Goal: Task Accomplishment & Management: Manage account settings

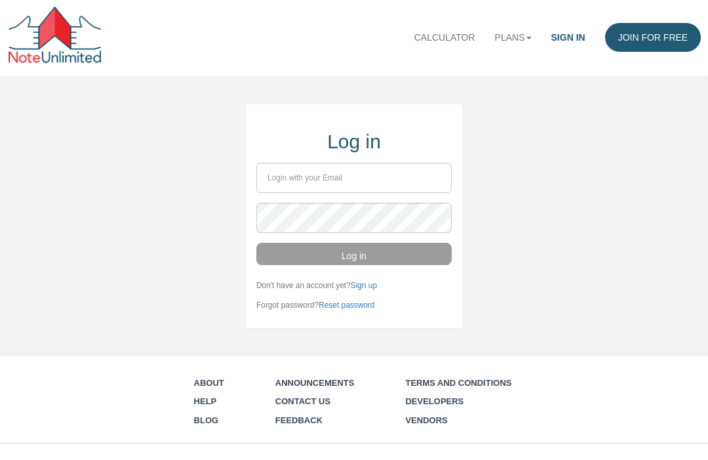
scroll to position [1, 0]
click at [379, 168] on input "email" at bounding box center [353, 178] width 195 height 30
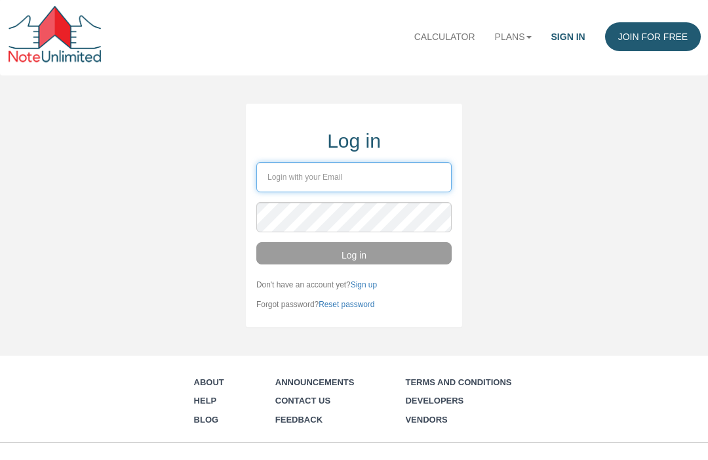
type input "[PERSON_NAME][EMAIL_ADDRESS][DOMAIN_NAME]"
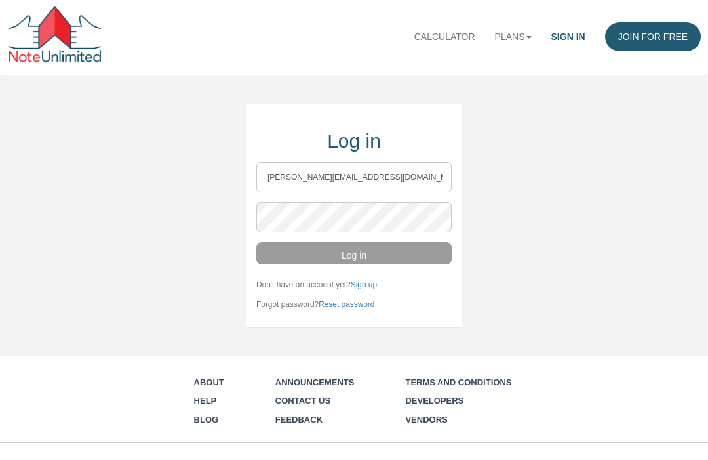
click at [354, 252] on button "Log in" at bounding box center [353, 254] width 195 height 22
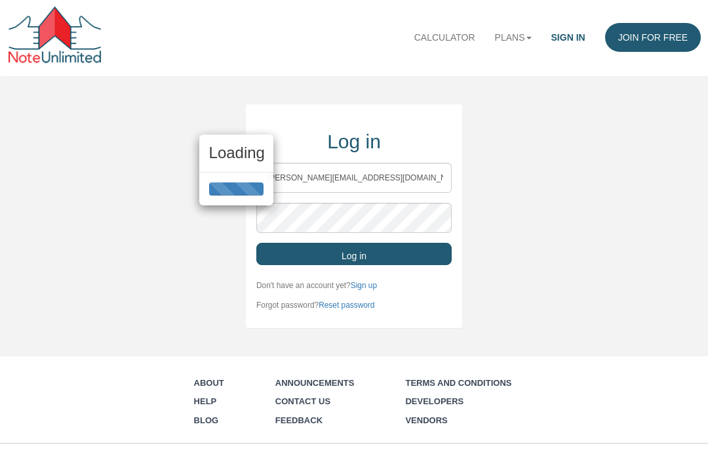
click at [405, 254] on div "Loading" at bounding box center [354, 230] width 708 height 460
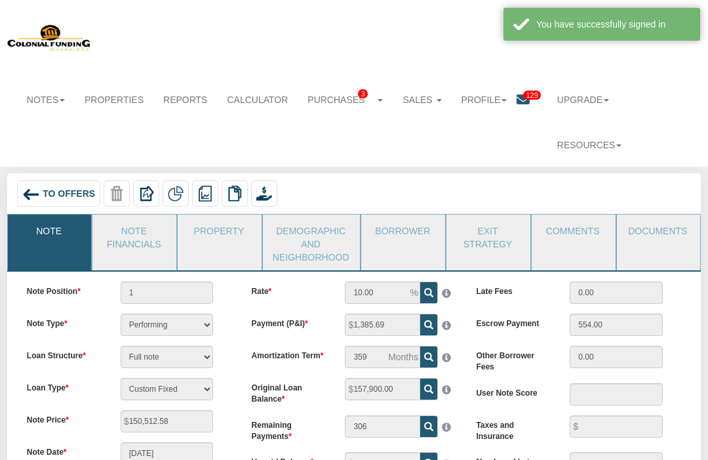
scroll to position [0, 0]
click at [524, 93] on span "129" at bounding box center [531, 95] width 17 height 9
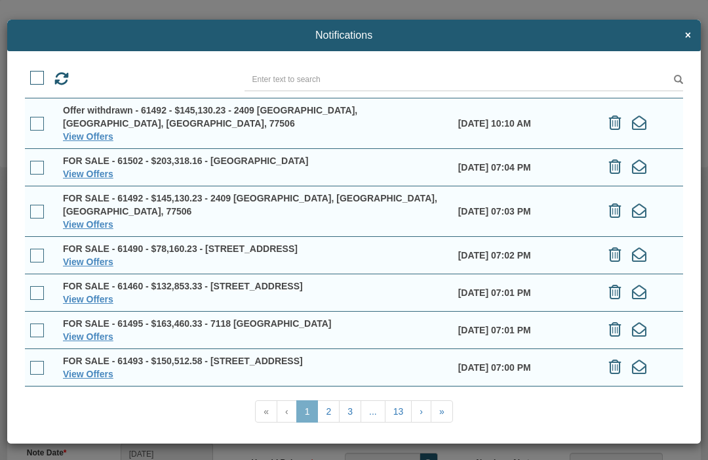
click at [97, 131] on link "View Offers" at bounding box center [88, 136] width 50 height 10
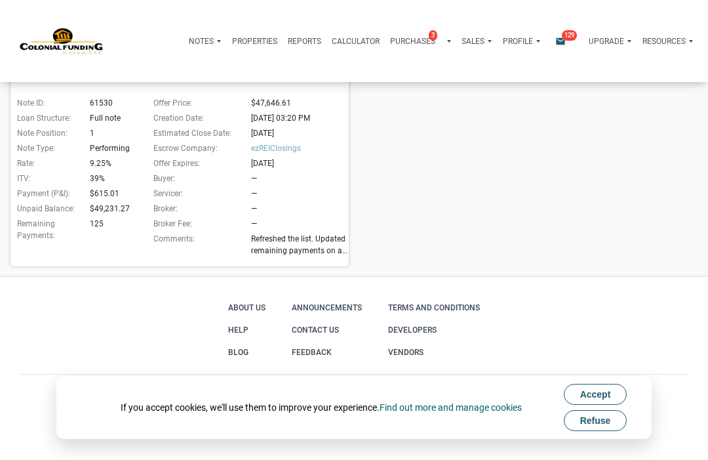
scroll to position [586, 0]
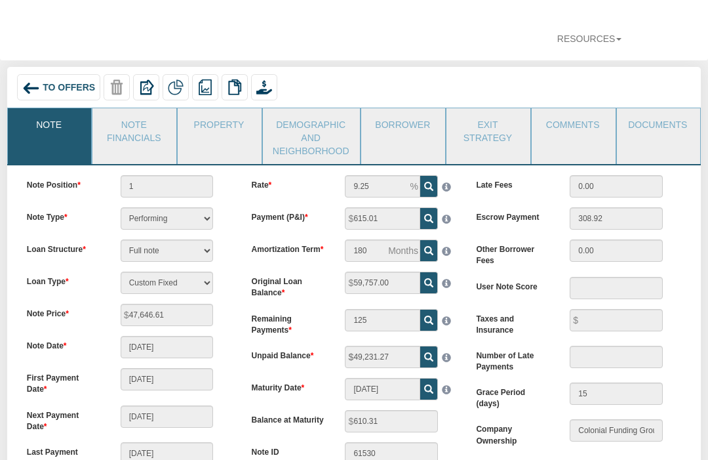
scroll to position [108, 0]
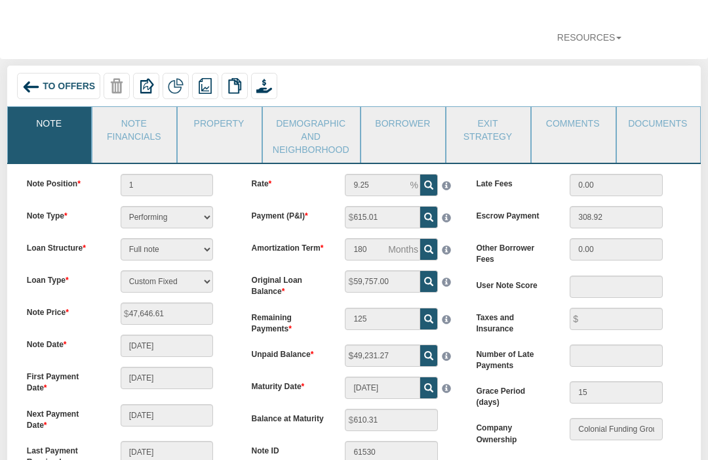
click at [131, 108] on link "Note Financials" at bounding box center [133, 129] width 83 height 43
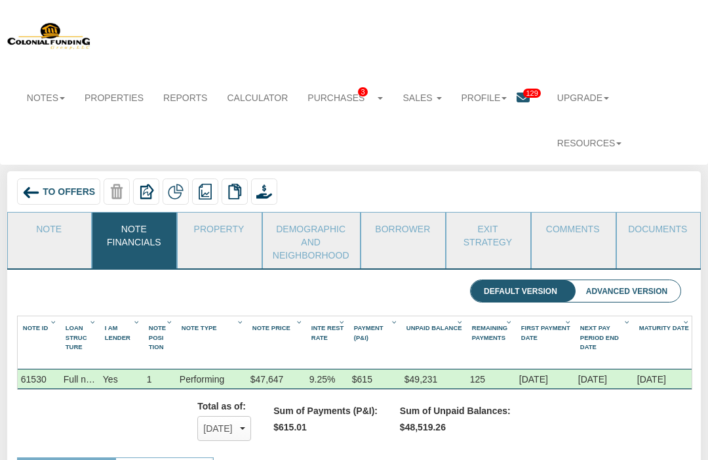
scroll to position [0, 0]
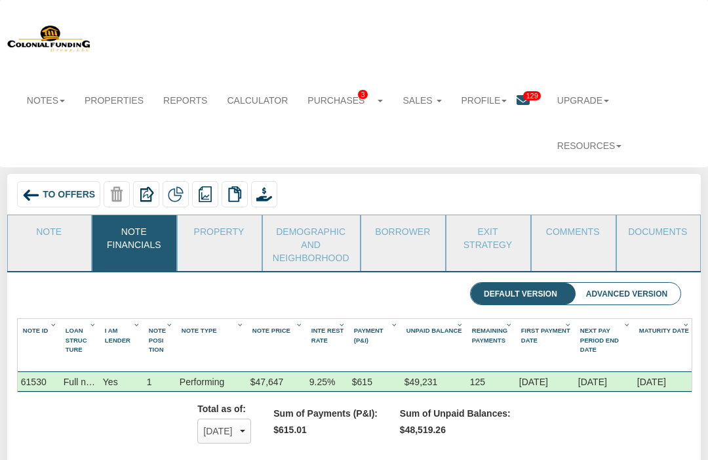
click at [220, 215] on link "Property" at bounding box center [219, 231] width 83 height 33
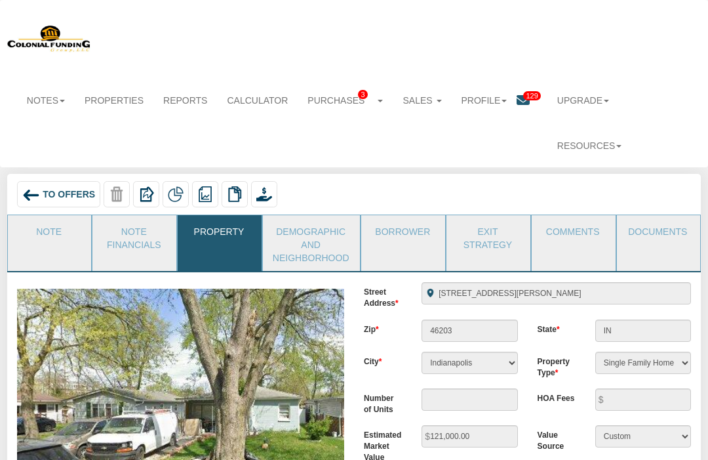
scroll to position [105, 0]
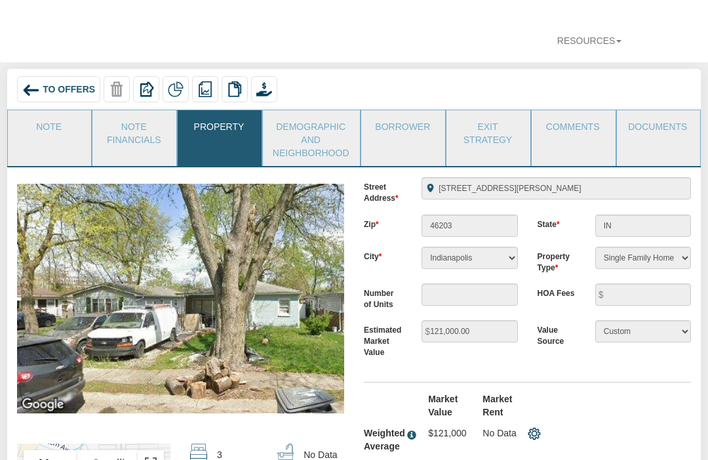
click at [271, 212] on img at bounding box center [246, 299] width 459 height 230
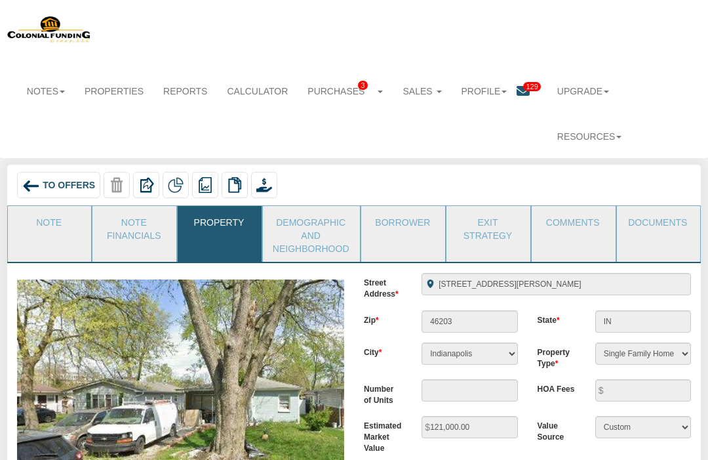
scroll to position [0, 0]
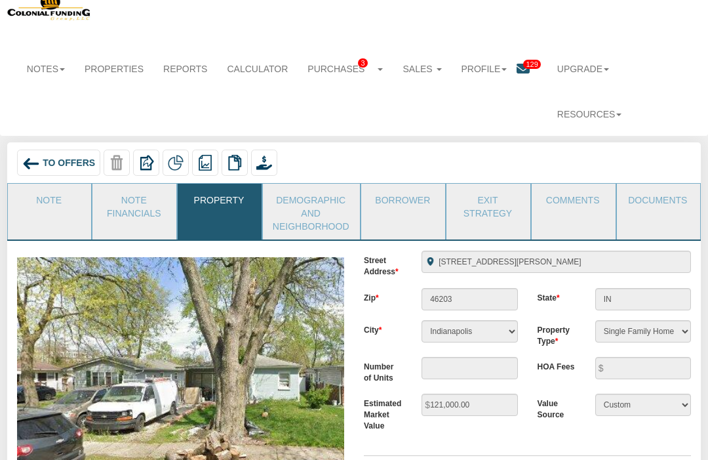
click at [658, 184] on link "Documents" at bounding box center [658, 200] width 83 height 33
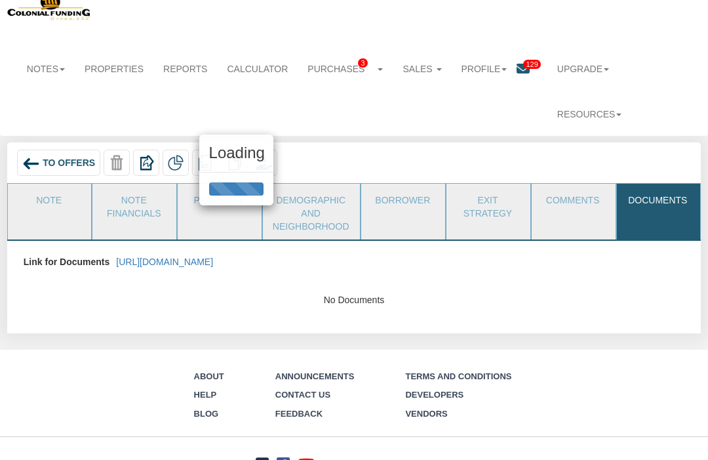
scroll to position [10, 0]
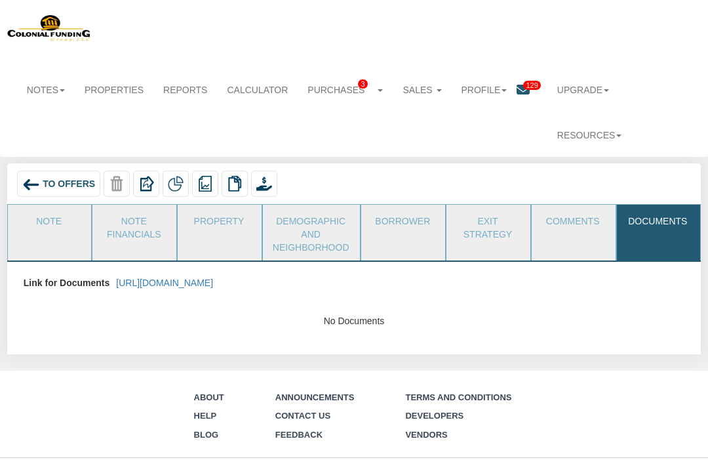
click at [213, 277] on link "https://colonialfundinggroup.sharepoint.com/:f:/s/operationsteam/EnFmrck22z5OlA…" at bounding box center [164, 282] width 97 height 10
click at [53, 205] on link "Note" at bounding box center [49, 221] width 83 height 33
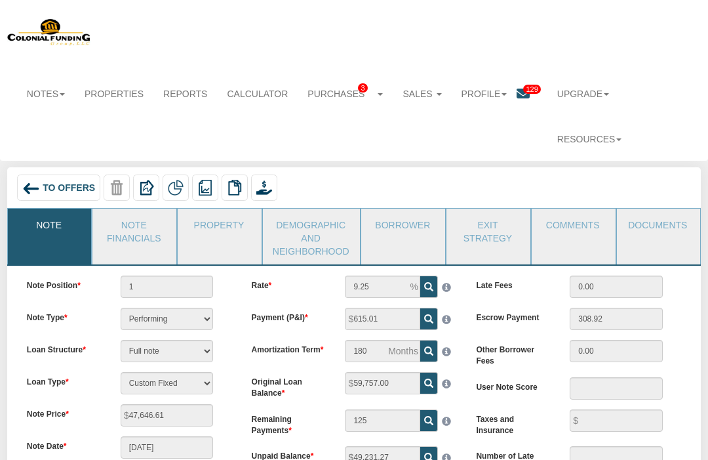
scroll to position [0, 0]
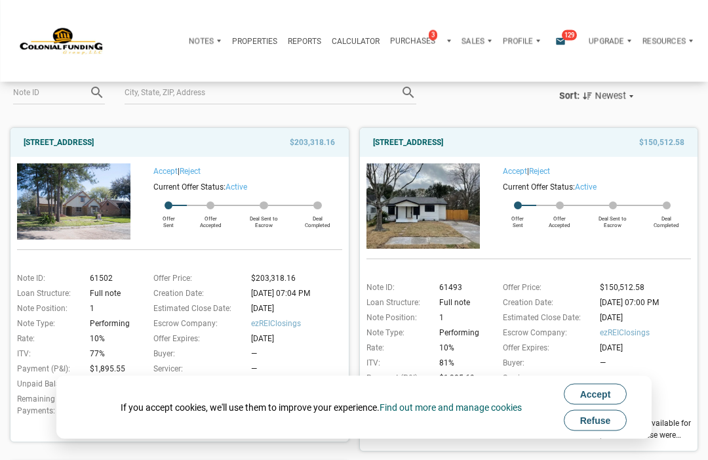
scroll to position [90, 0]
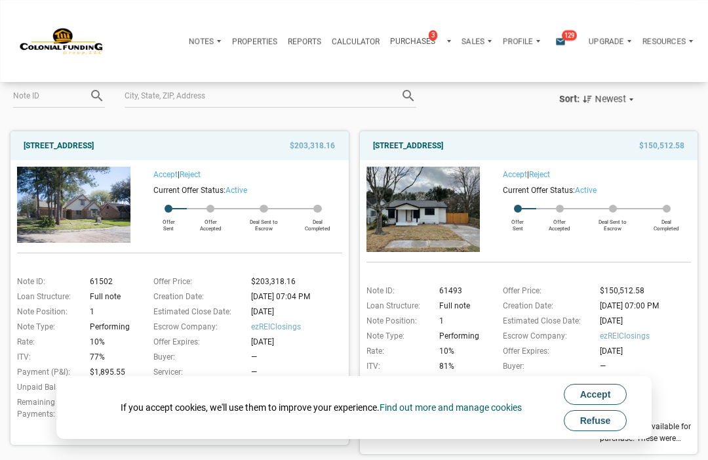
click at [443, 149] on link "[STREET_ADDRESS]" at bounding box center [408, 146] width 70 height 16
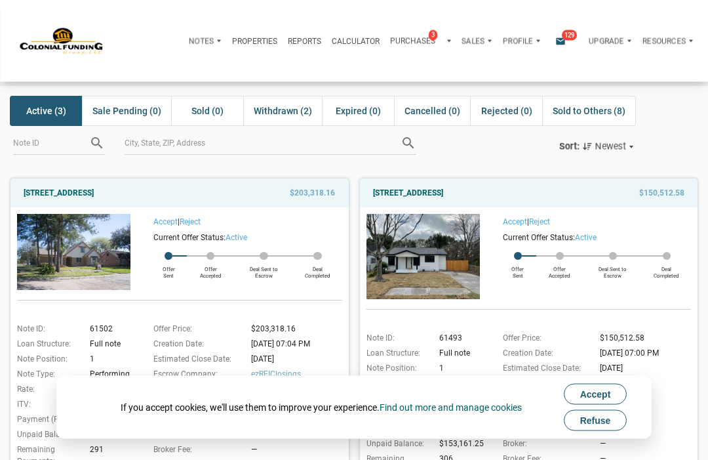
scroll to position [46, 0]
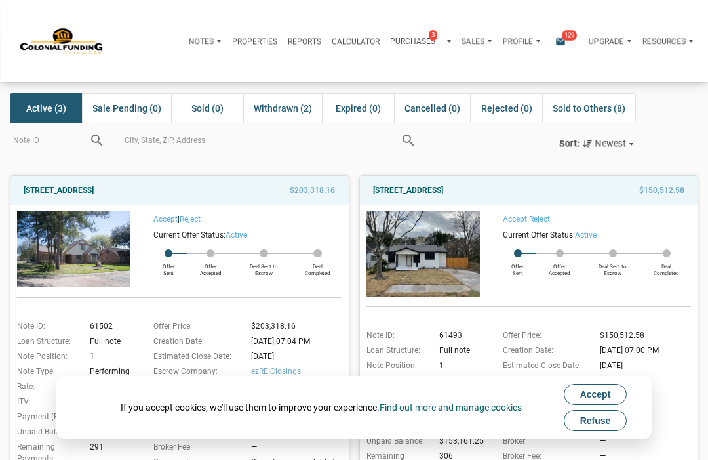
click at [550, 218] on link "Reject" at bounding box center [539, 218] width 21 height 9
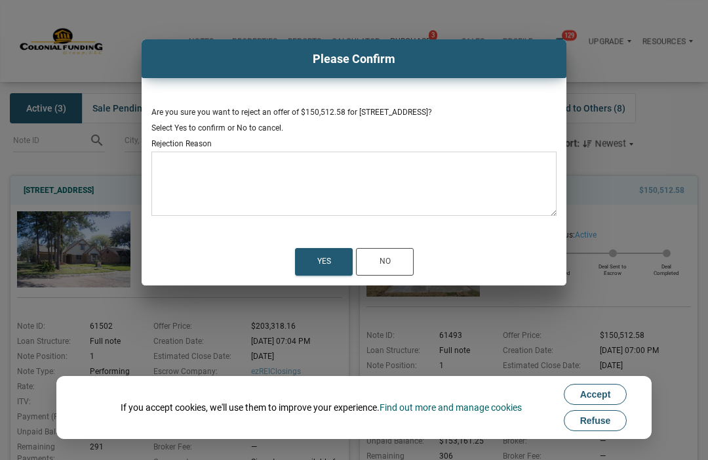
click at [243, 178] on textarea at bounding box center [353, 188] width 405 height 56
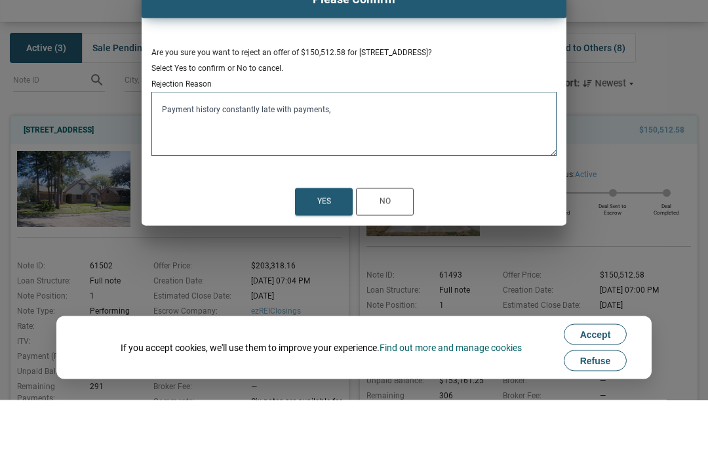
type textarea "Payment history constantly late with payments,"
click at [327, 249] on div "Yes" at bounding box center [324, 262] width 56 height 26
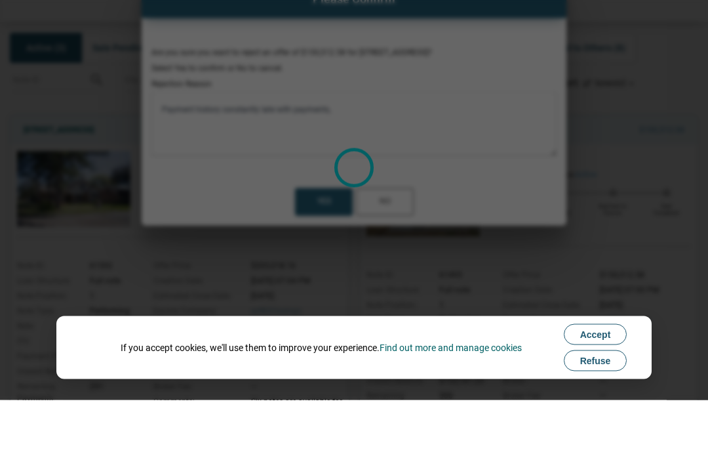
scroll to position [106, 0]
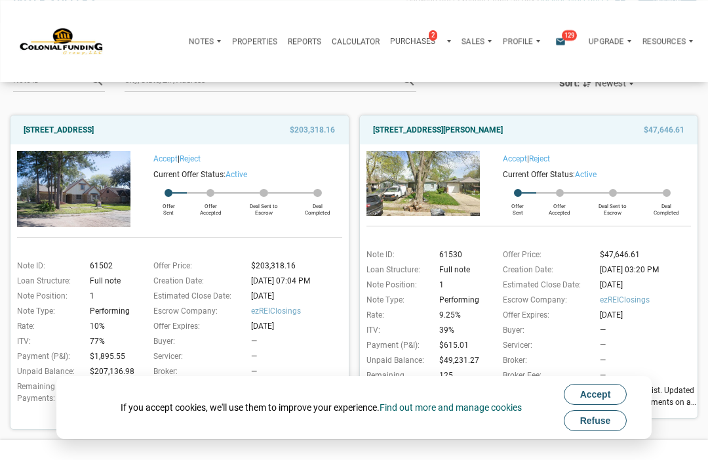
click at [546, 157] on link "Reject" at bounding box center [539, 158] width 21 height 9
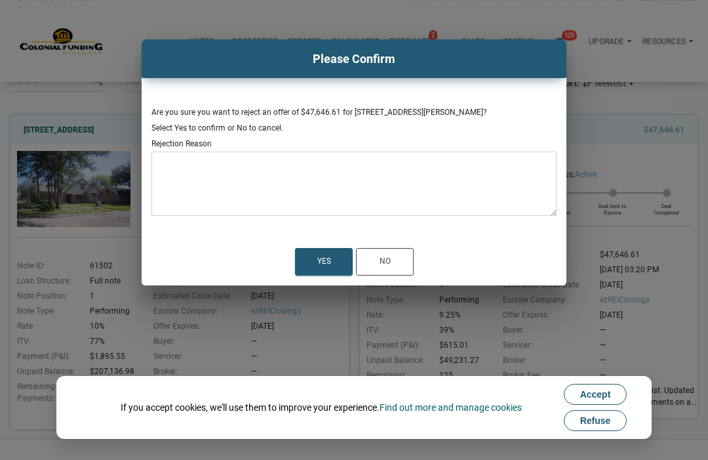
click at [195, 165] on textarea at bounding box center [353, 188] width 405 height 56
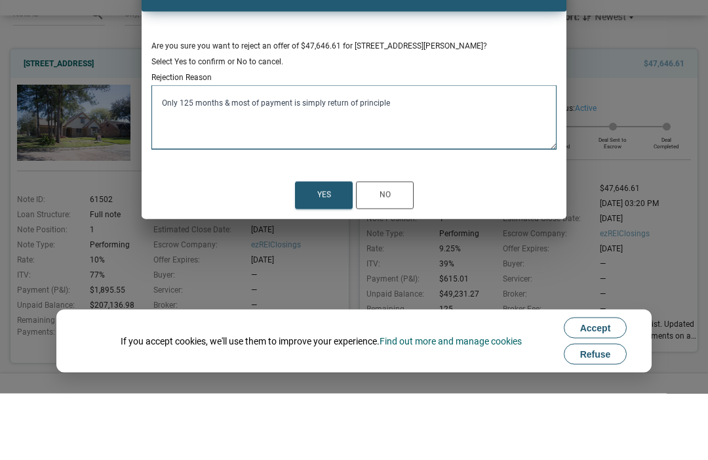
type textarea "Only 125 months & most of payment is simply return of principle"
click at [332, 249] on div "Yes" at bounding box center [324, 262] width 56 height 26
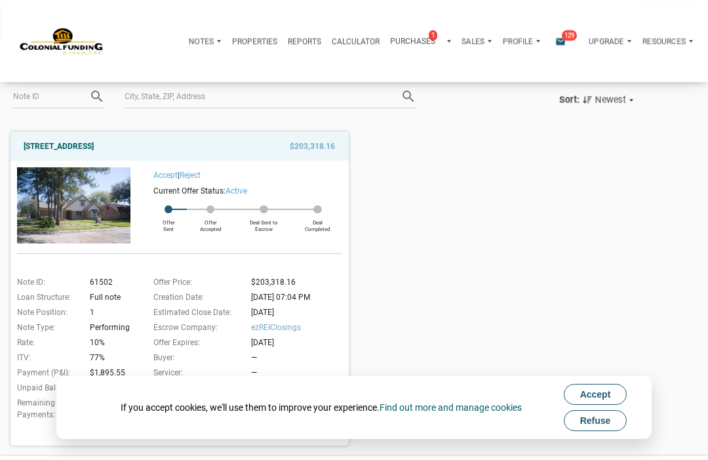
scroll to position [89, 0]
click at [94, 140] on link "2701 Huckleberry, Pasadena, TX, 77502" at bounding box center [59, 148] width 70 height 16
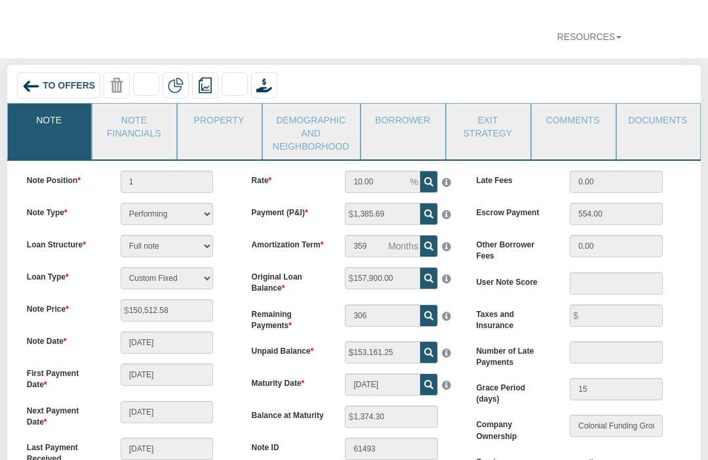
scroll to position [104, 0]
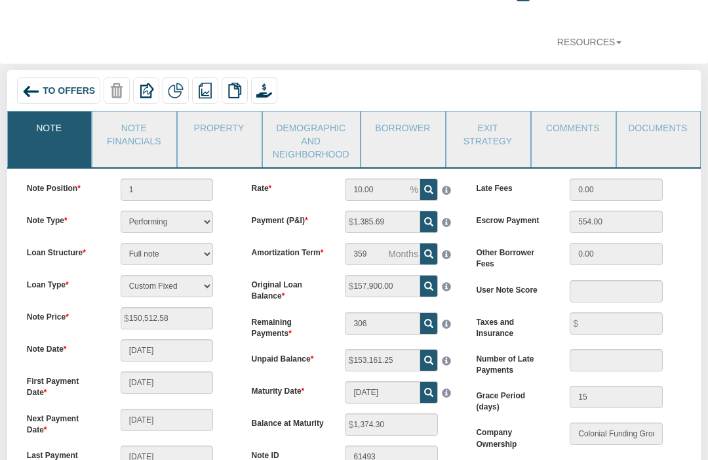
click at [133, 111] on link "Note Financials" at bounding box center [133, 132] width 83 height 43
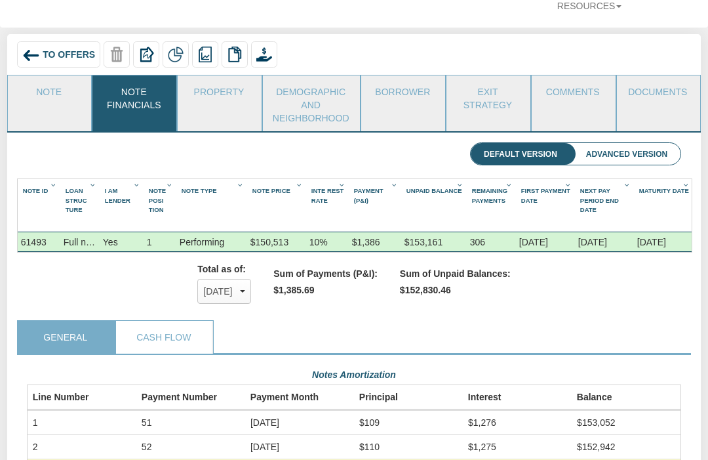
scroll to position [87, 0]
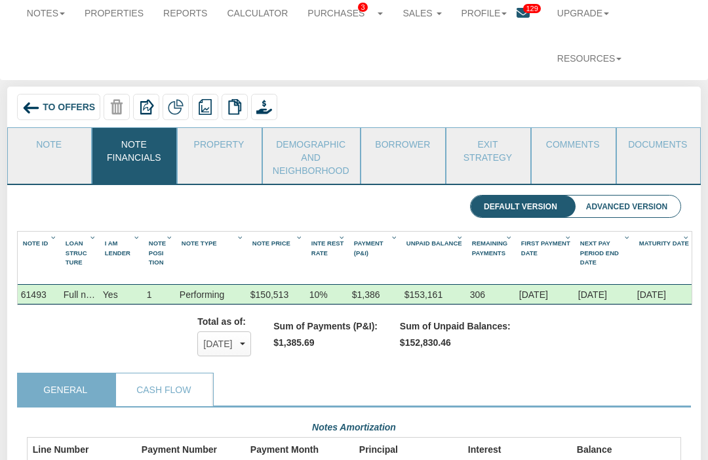
click at [227, 129] on link "Property" at bounding box center [219, 145] width 83 height 33
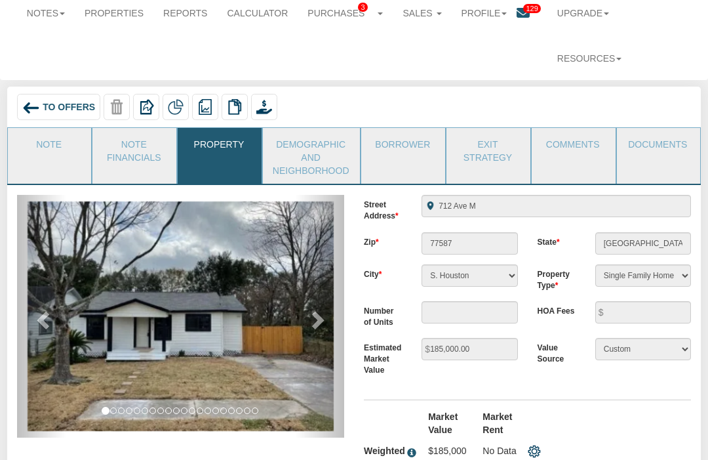
scroll to position [87, 0]
click at [320, 310] on span at bounding box center [317, 320] width 20 height 20
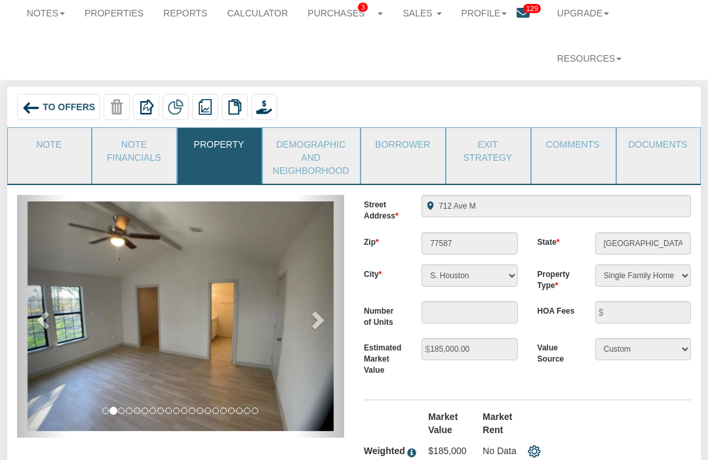
click at [324, 310] on span at bounding box center [317, 320] width 20 height 20
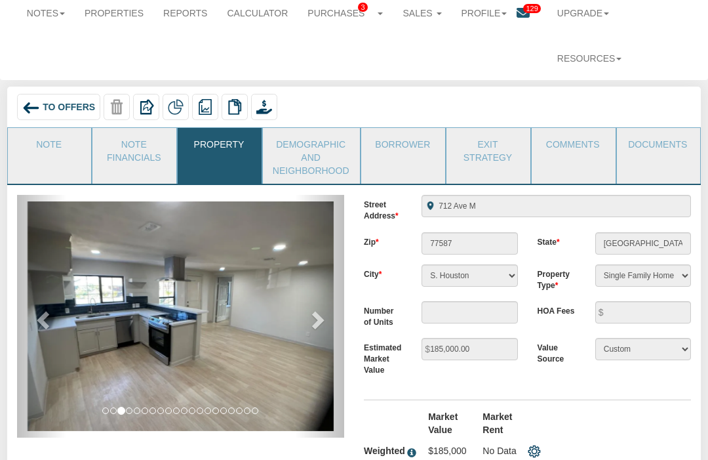
click at [326, 310] on span at bounding box center [317, 320] width 20 height 20
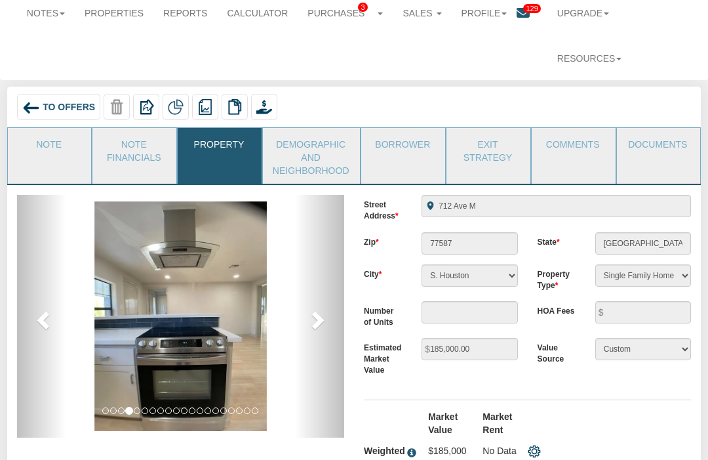
click at [327, 271] on link "next" at bounding box center [319, 316] width 49 height 243
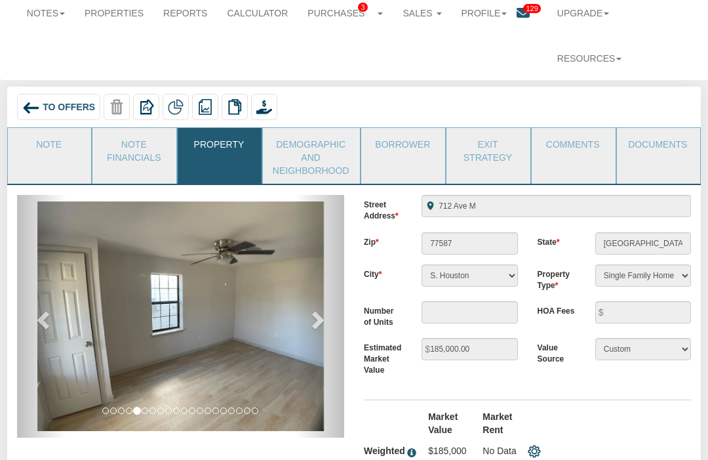
click at [330, 277] on link "next" at bounding box center [319, 316] width 49 height 243
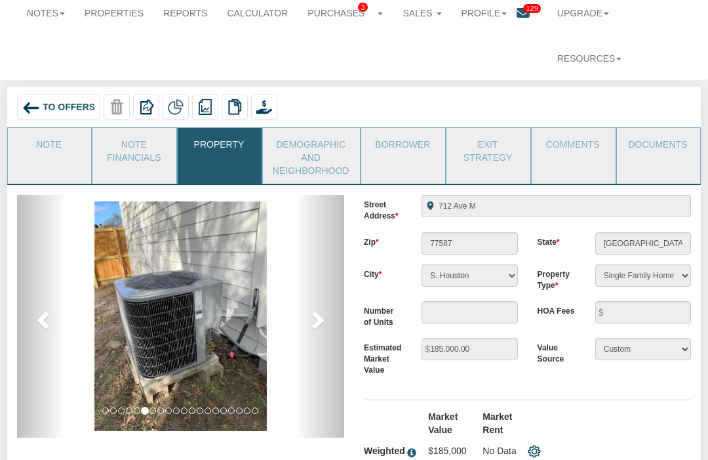
click at [331, 279] on link "next" at bounding box center [319, 316] width 49 height 243
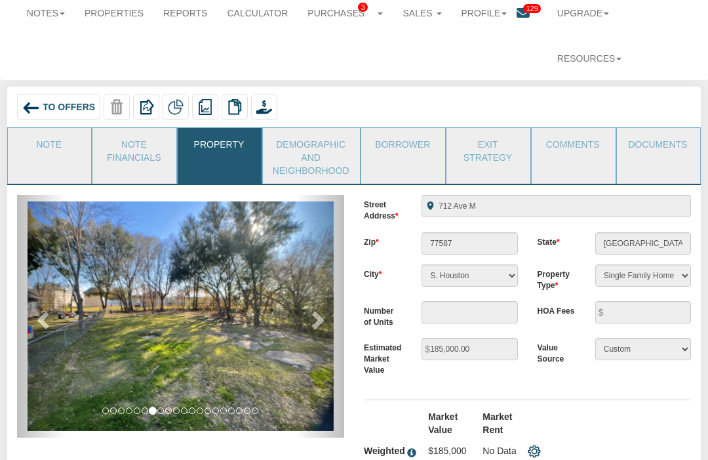
click at [328, 278] on link "next" at bounding box center [319, 316] width 49 height 243
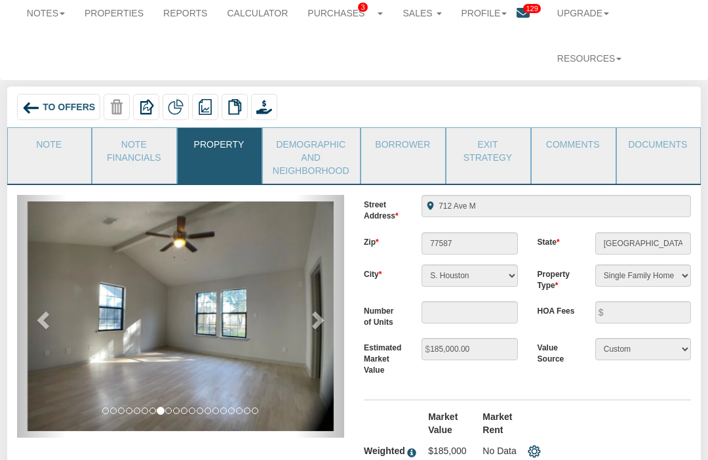
click at [331, 273] on link "next" at bounding box center [319, 316] width 49 height 243
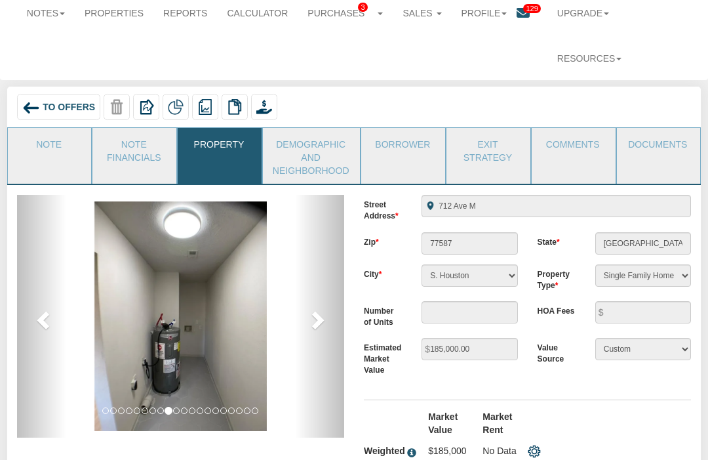
click at [329, 270] on link "next" at bounding box center [319, 316] width 49 height 243
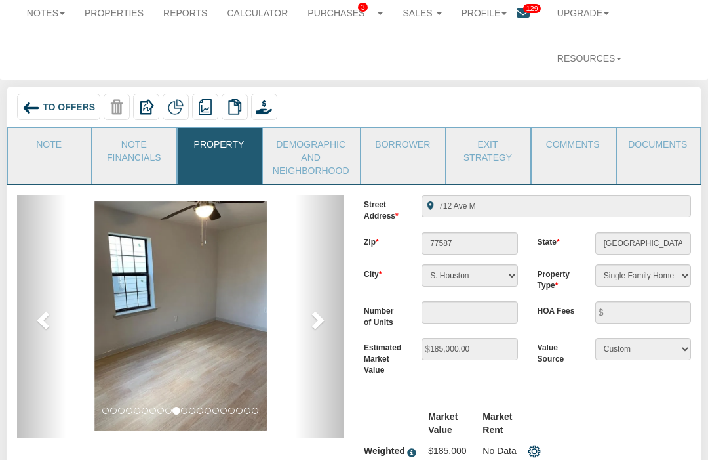
click at [329, 274] on link "next" at bounding box center [319, 316] width 49 height 243
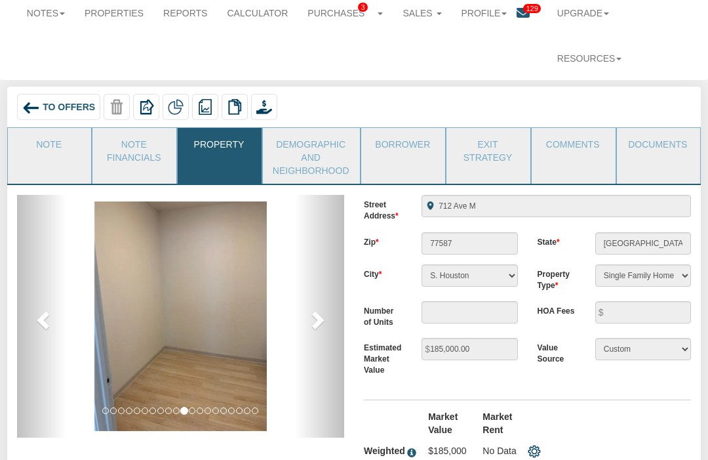
click at [334, 274] on link "next" at bounding box center [319, 316] width 49 height 243
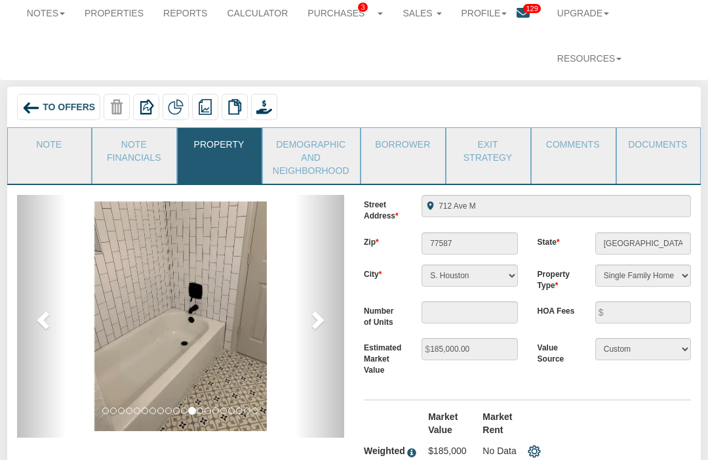
click at [335, 273] on link "next" at bounding box center [319, 316] width 49 height 243
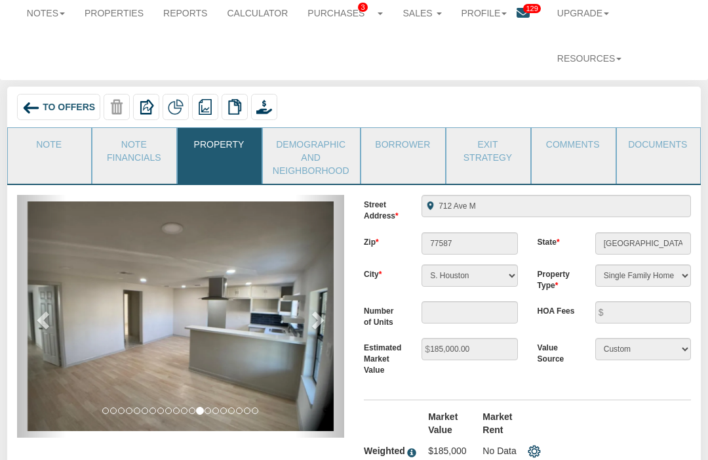
click at [334, 271] on link "next" at bounding box center [319, 316] width 49 height 243
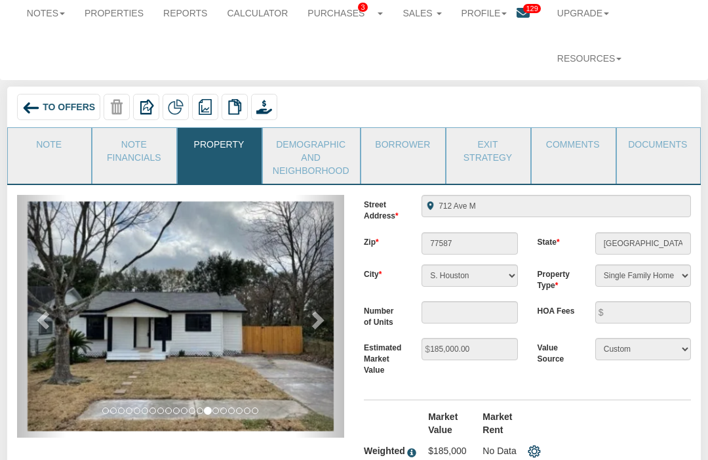
click at [331, 271] on link "next" at bounding box center [319, 316] width 49 height 243
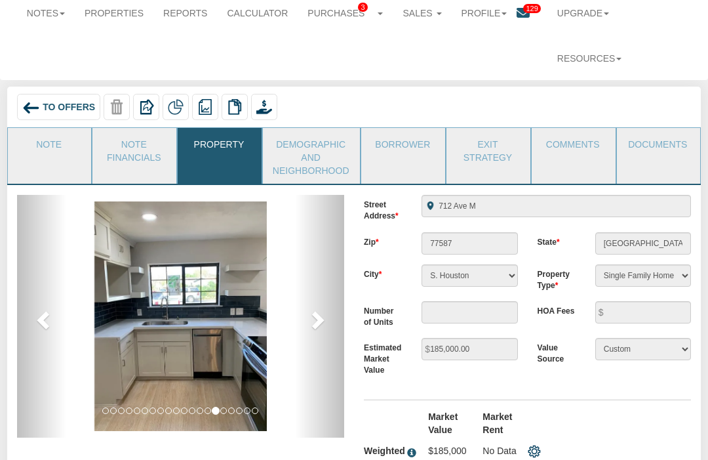
click at [329, 271] on link "next" at bounding box center [319, 316] width 49 height 243
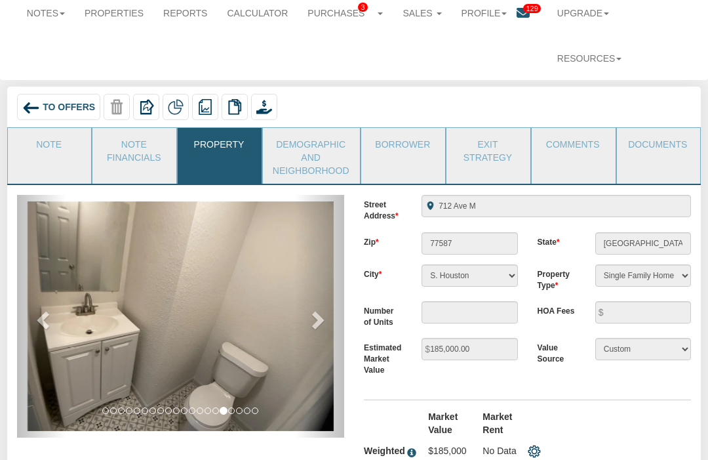
click at [325, 310] on span at bounding box center [317, 320] width 20 height 20
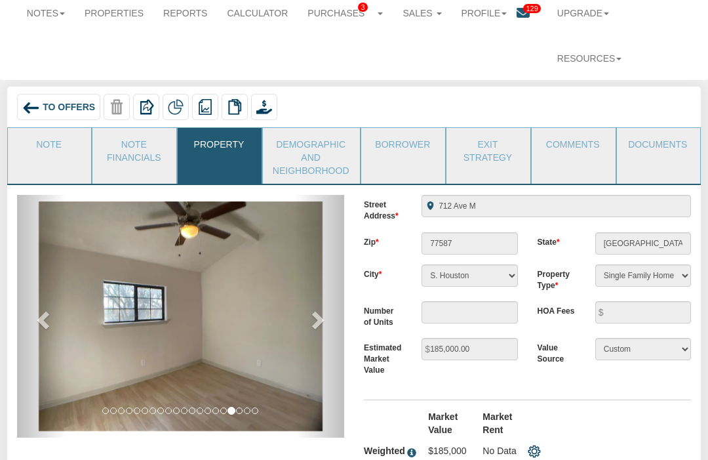
click at [326, 310] on span at bounding box center [317, 320] width 20 height 20
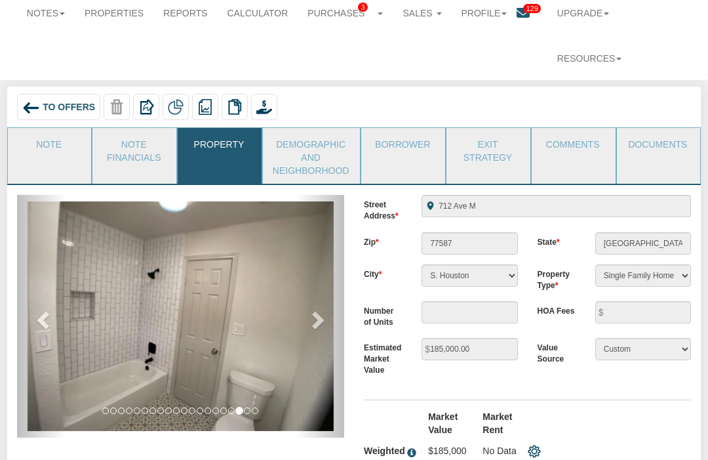
click at [664, 128] on link "Documents" at bounding box center [658, 144] width 83 height 33
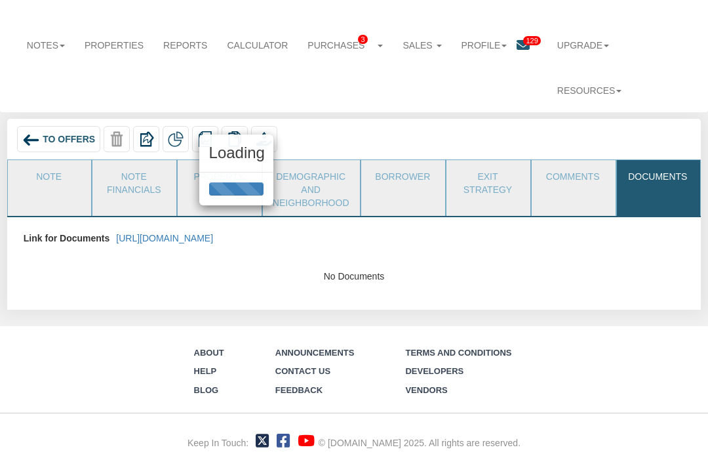
scroll to position [10, 0]
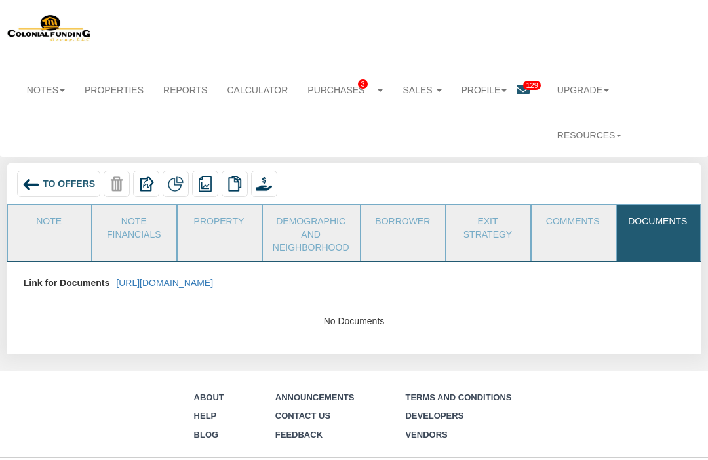
click at [213, 277] on link "https://colonialfundinggroup.sharepoint.com/:f:/s/operationsteam/Eg5p2f-ec6BFi1…" at bounding box center [164, 282] width 97 height 10
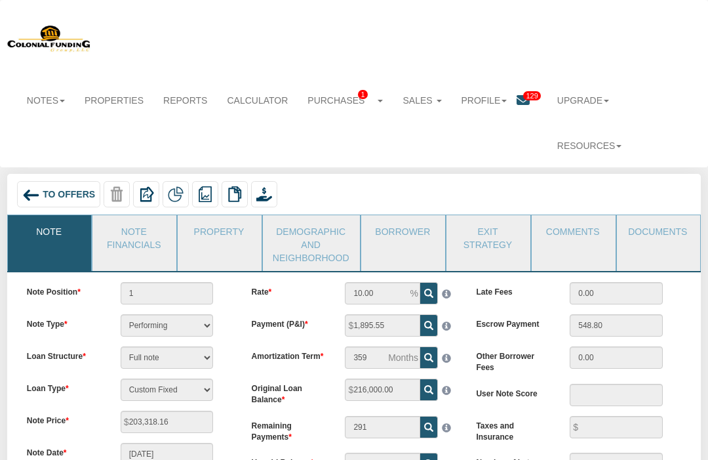
click at [632, 131] on link "Resources" at bounding box center [590, 145] width 85 height 29
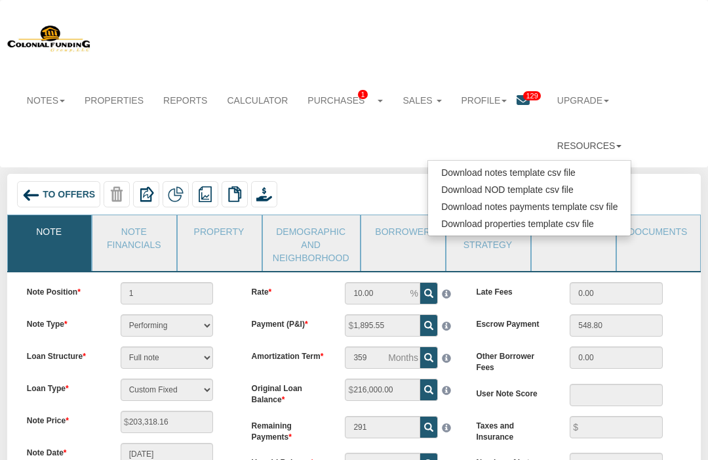
click at [652, 56] on div "Notes Dashboard Transactions Properties Reports Calculator Purchases 1 Note Off…" at bounding box center [354, 83] width 694 height 153
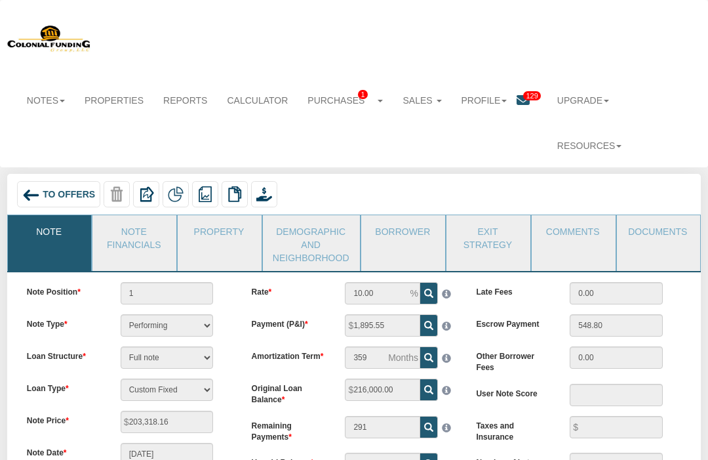
click at [487, 97] on link "Profile" at bounding box center [485, 100] width 66 height 29
click at [475, 124] on link "Settings" at bounding box center [495, 129] width 104 height 17
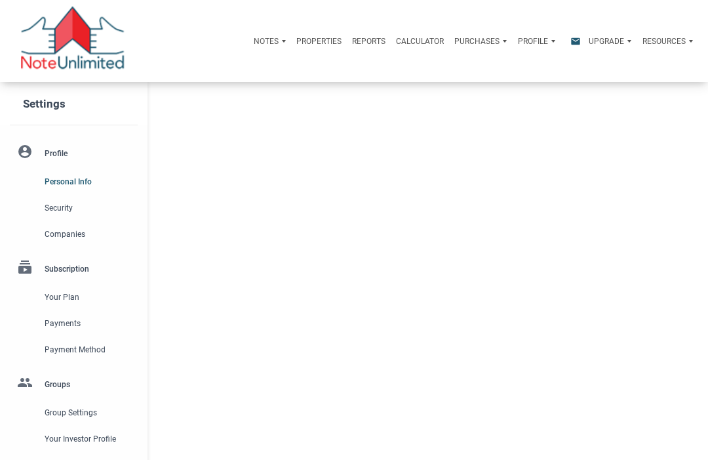
select select
type input "[GEOGRAPHIC_DATA]"
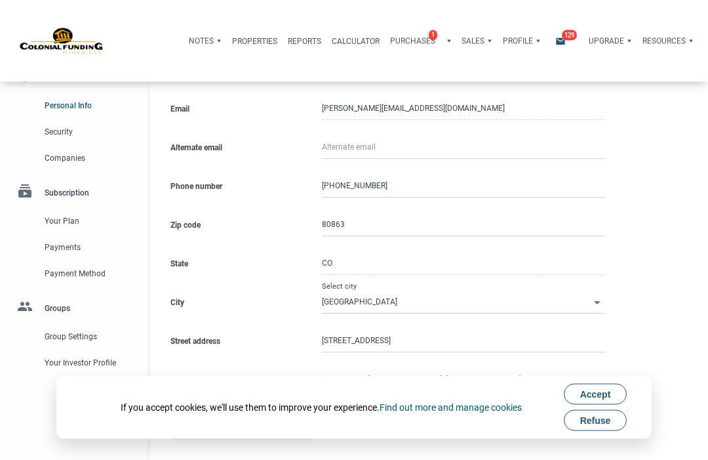
select select
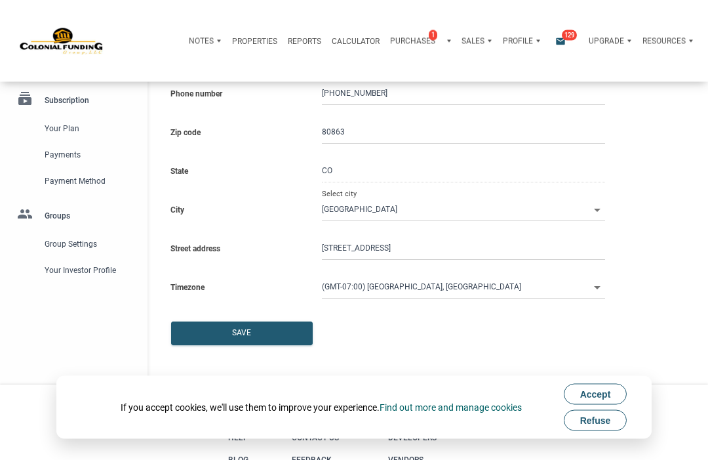
scroll to position [169, 0]
click at [83, 270] on span "Your Investor Profile" at bounding box center [89, 270] width 88 height 16
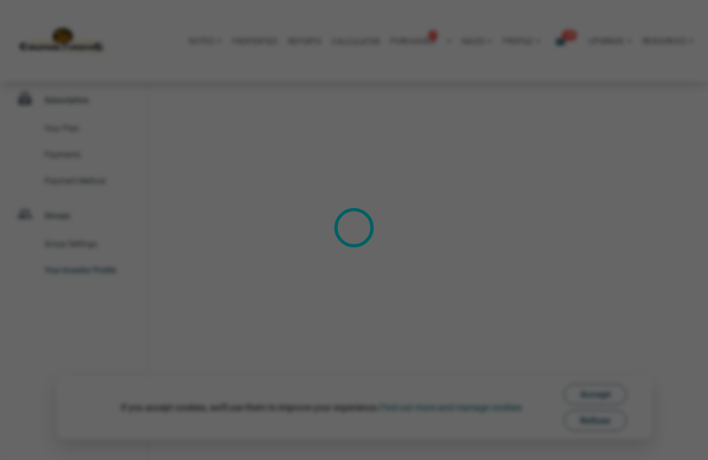
type input "Cash Flow - [DATE] Income"
select select
type input "$ 150,000"
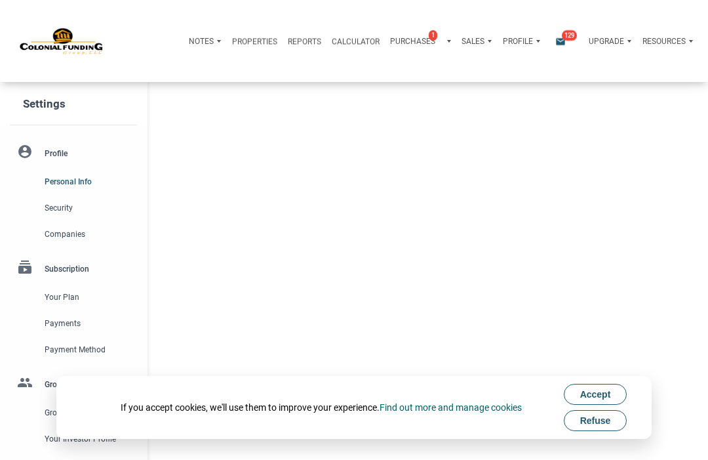
type input "WOODLAND PARK"
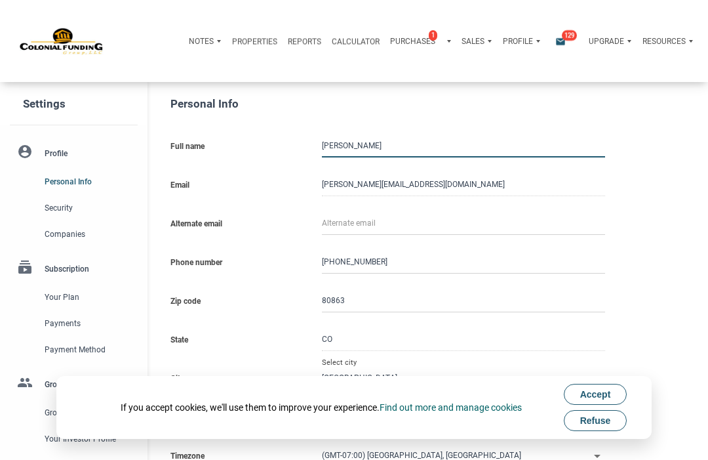
select select
click at [563, 34] on span "129" at bounding box center [569, 35] width 15 height 10
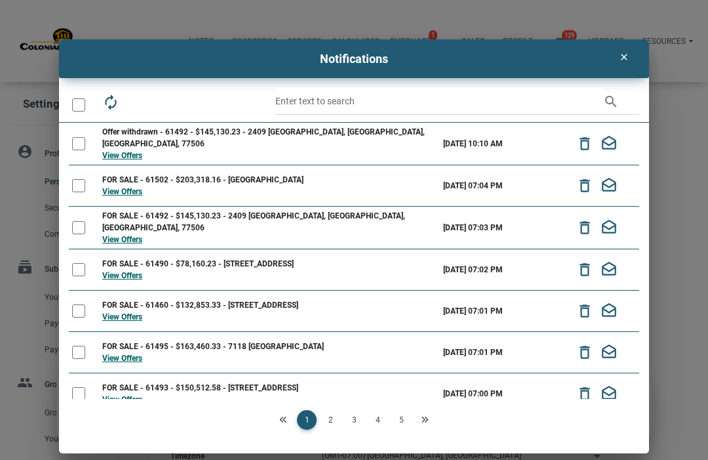
click at [129, 151] on link "View Offers" at bounding box center [122, 155] width 40 height 9
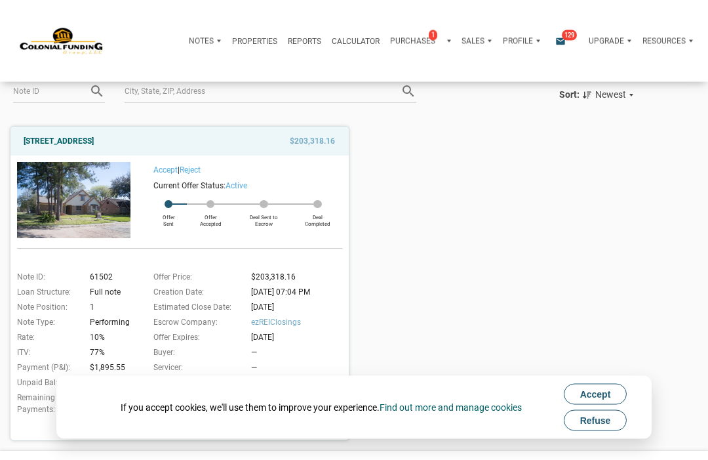
scroll to position [95, 0]
click at [94, 138] on link "[STREET_ADDRESS]" at bounding box center [59, 141] width 70 height 16
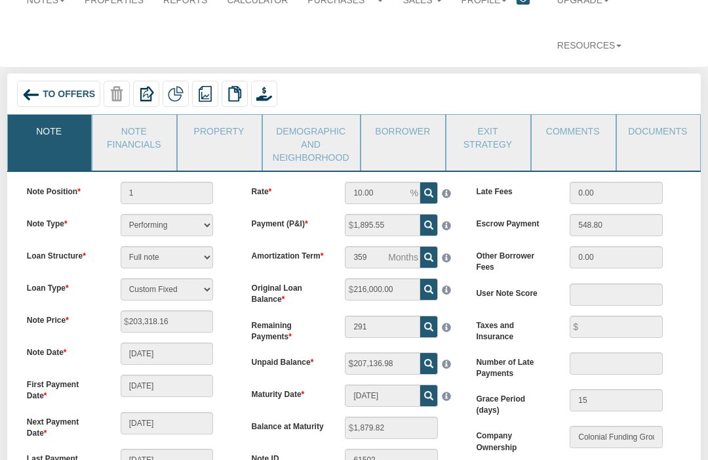
scroll to position [100, 0]
click at [659, 115] on link "Documents" at bounding box center [658, 131] width 83 height 33
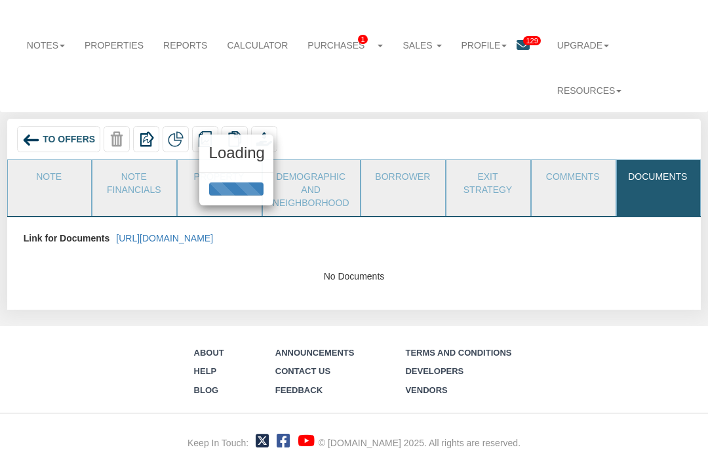
scroll to position [10, 0]
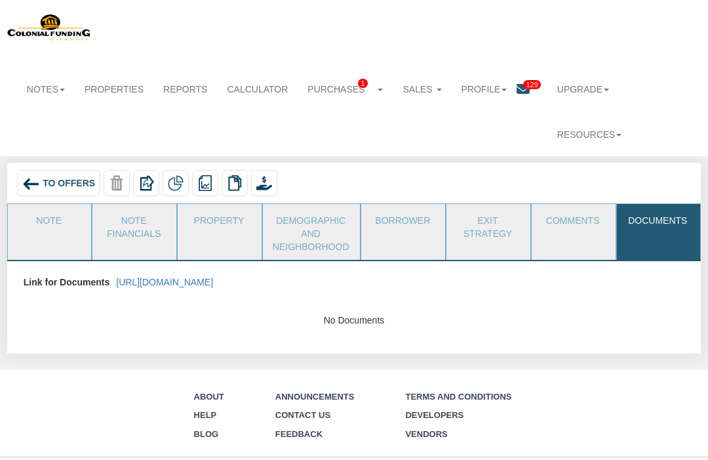
click at [213, 277] on link "[URL][DOMAIN_NAME]" at bounding box center [164, 282] width 97 height 10
click at [519, 94] on icon at bounding box center [523, 89] width 13 height 13
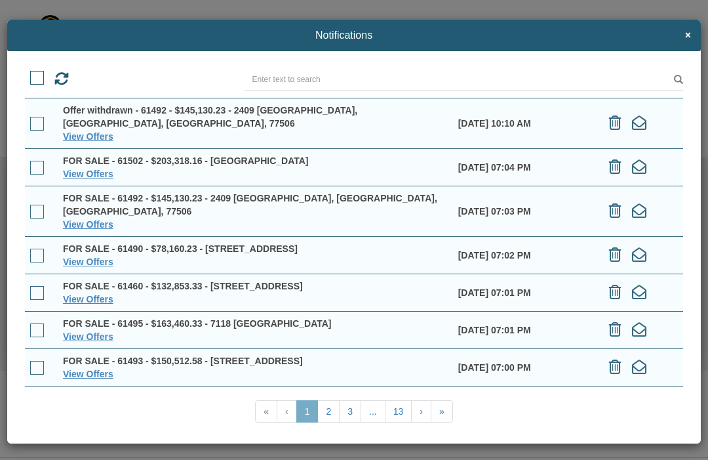
click at [111, 131] on link "View Offers" at bounding box center [88, 136] width 50 height 10
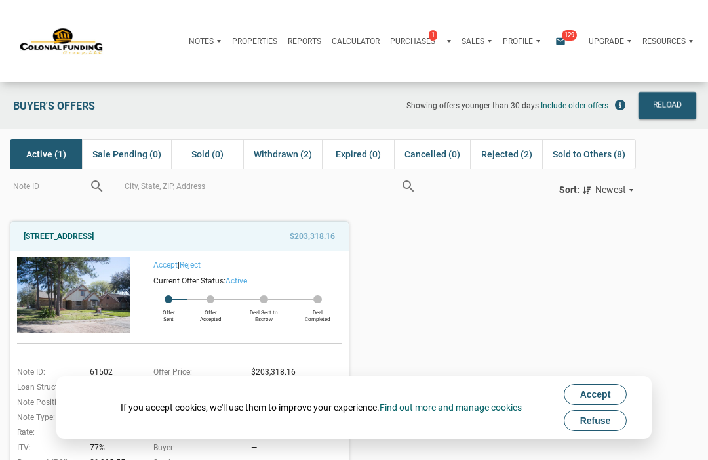
click at [197, 264] on link "Reject" at bounding box center [190, 264] width 21 height 9
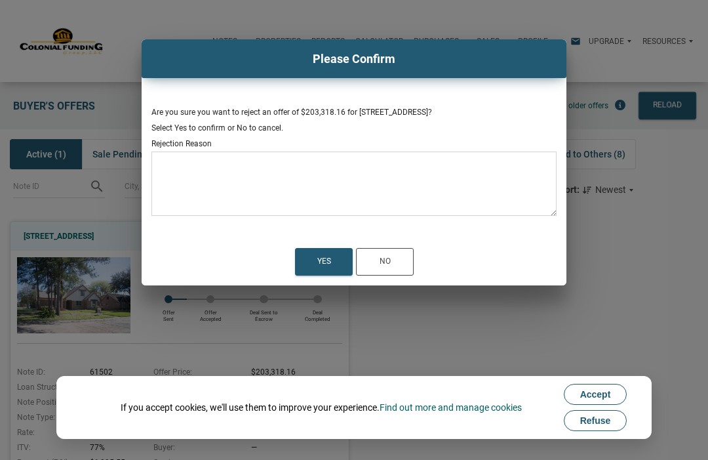
click at [224, 179] on textarea at bounding box center [353, 188] width 405 height 56
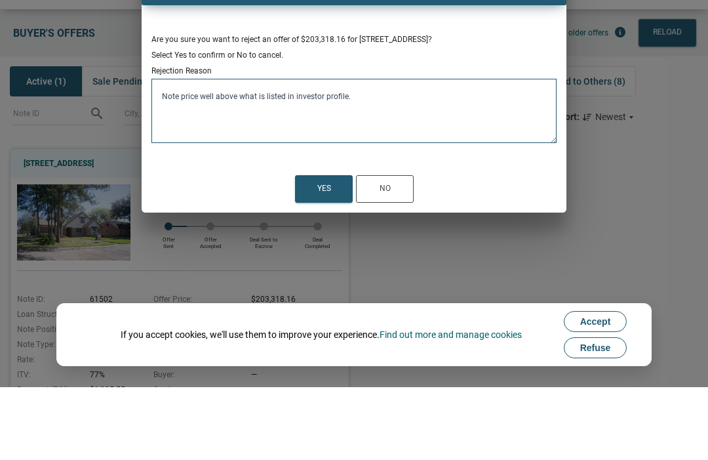
type textarea "Note price well above what is listed in investor profile."
click at [317, 254] on div "Yes" at bounding box center [324, 262] width 14 height 16
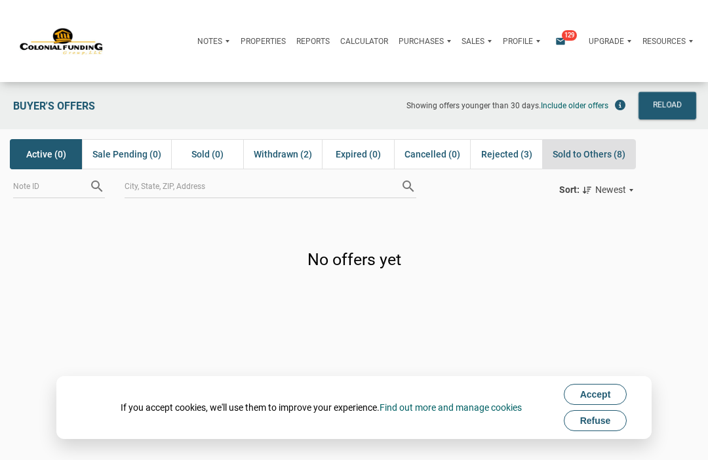
click at [591, 153] on span "Sold to Others (8)" at bounding box center [589, 154] width 73 height 16
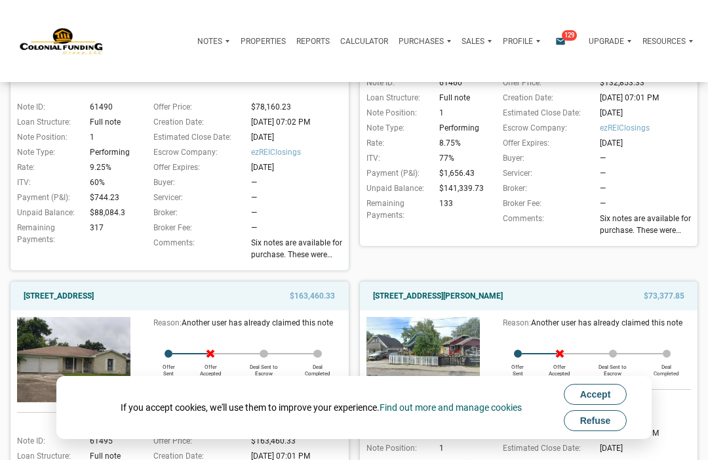
scroll to position [275, 0]
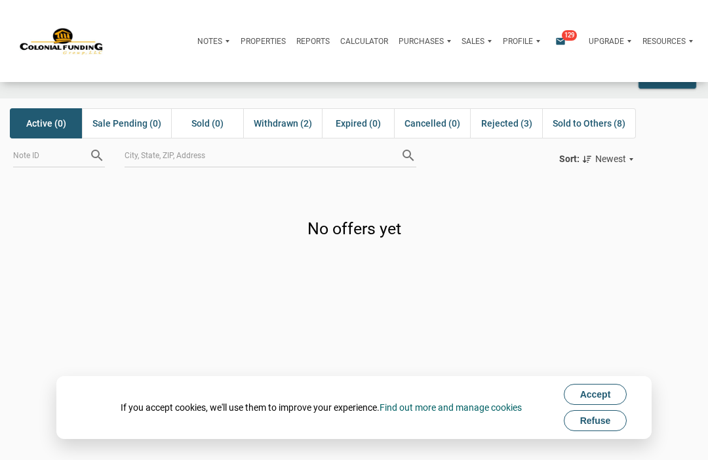
scroll to position [34, 0]
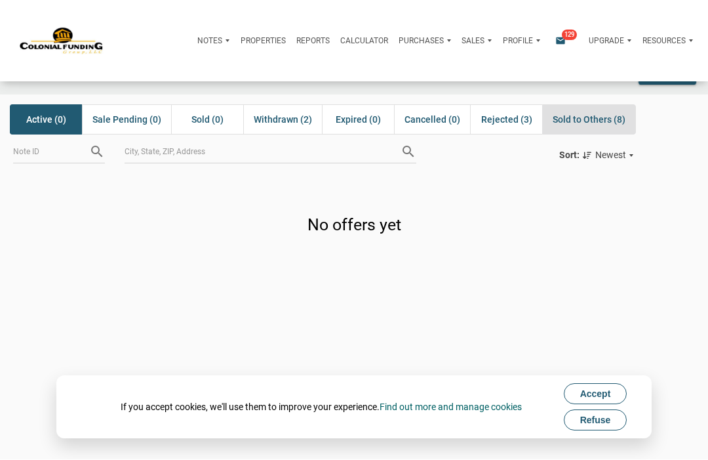
click at [594, 115] on span "Sold to Others (8)" at bounding box center [589, 120] width 73 height 16
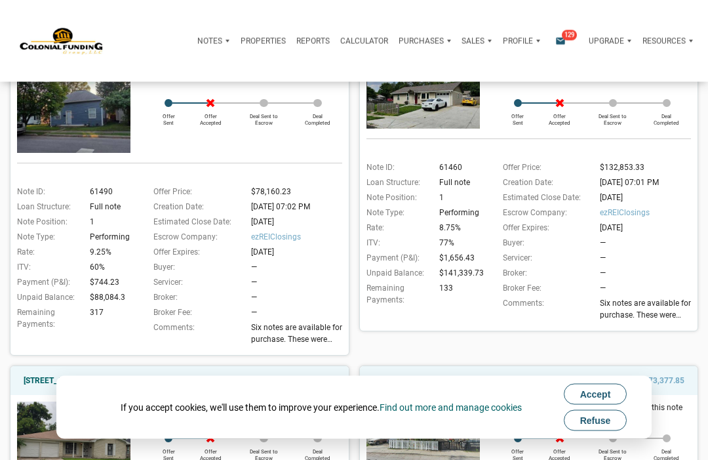
scroll to position [191, 0]
click at [308, 331] on span "Six notes are available for purchase. These were shared earlier [DATE], and fou…" at bounding box center [300, 333] width 98 height 24
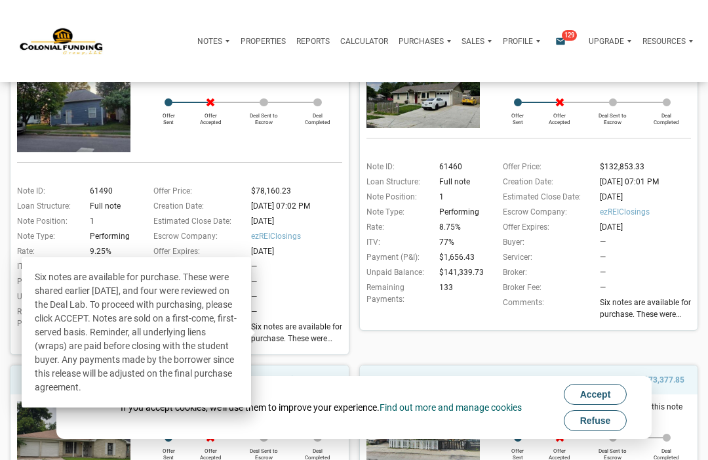
click at [489, 323] on div "Offer Price: $132,853.33 Creation Date: [DATE] 07:01 PM Estimated Close Date: […" at bounding box center [585, 242] width 211 height 163
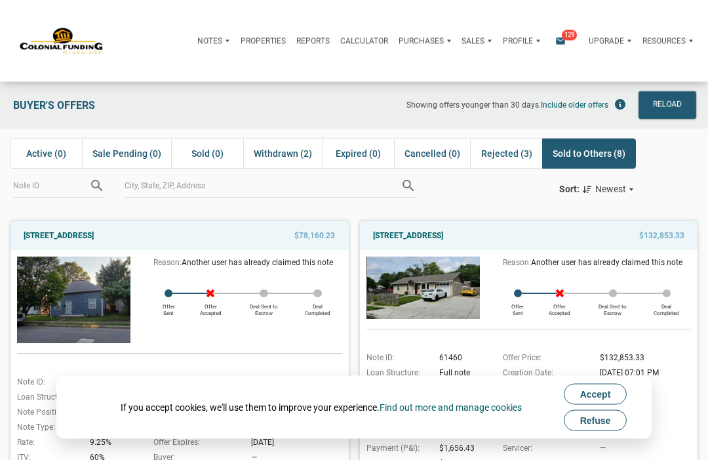
scroll to position [0, 0]
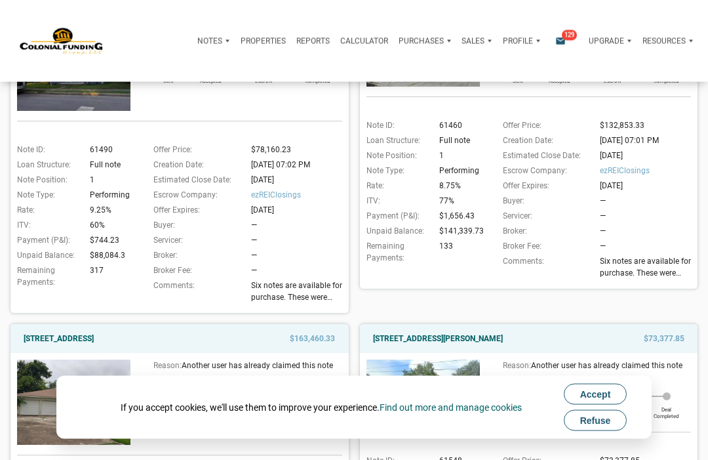
click at [303, 292] on span "Six notes are available for purchase. These were shared earlier [DATE], and fou…" at bounding box center [300, 292] width 98 height 24
